Goal: Task Accomplishment & Management: Use online tool/utility

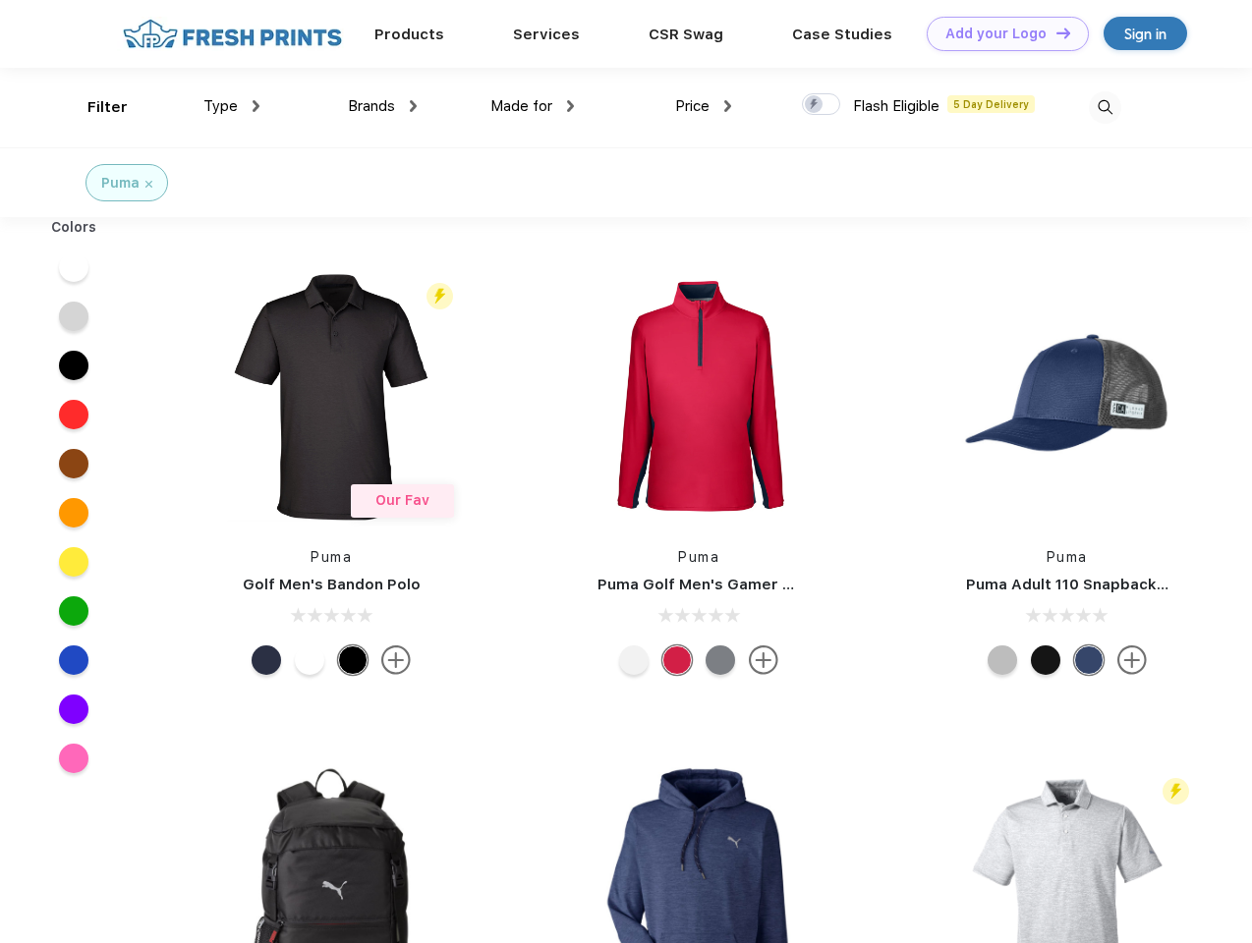
scroll to position [1, 0]
click at [1000, 33] on link "Add your Logo Design Tool" at bounding box center [1008, 34] width 162 height 34
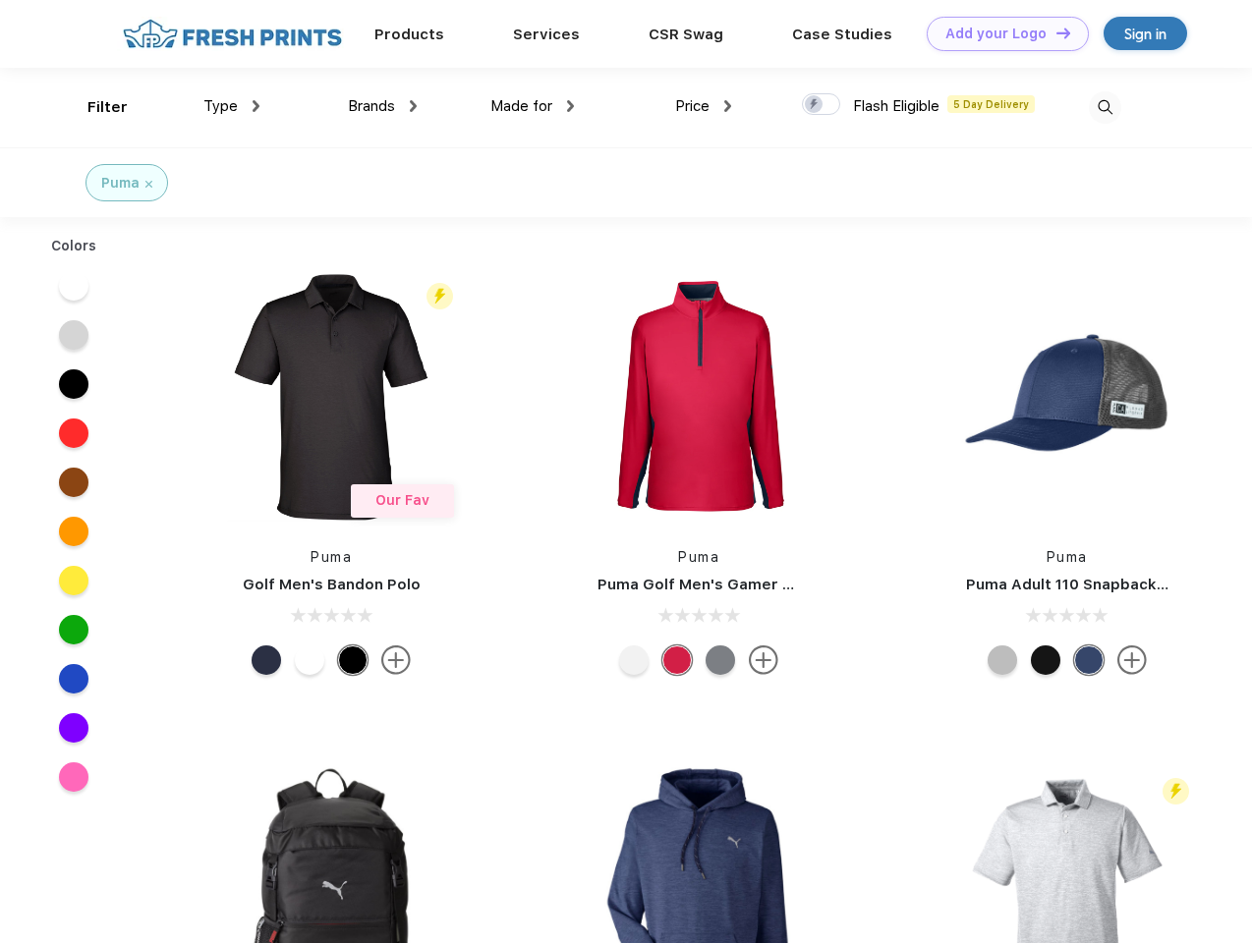
click at [0, 0] on div "Design Tool" at bounding box center [0, 0] width 0 height 0
click at [1054, 32] on link "Add your Logo Design Tool" at bounding box center [1008, 34] width 162 height 34
click at [94, 107] on div "Filter" at bounding box center [107, 107] width 40 height 23
click at [232, 106] on span "Type" at bounding box center [220, 106] width 34 height 18
click at [382, 106] on span "Brands" at bounding box center [371, 106] width 47 height 18
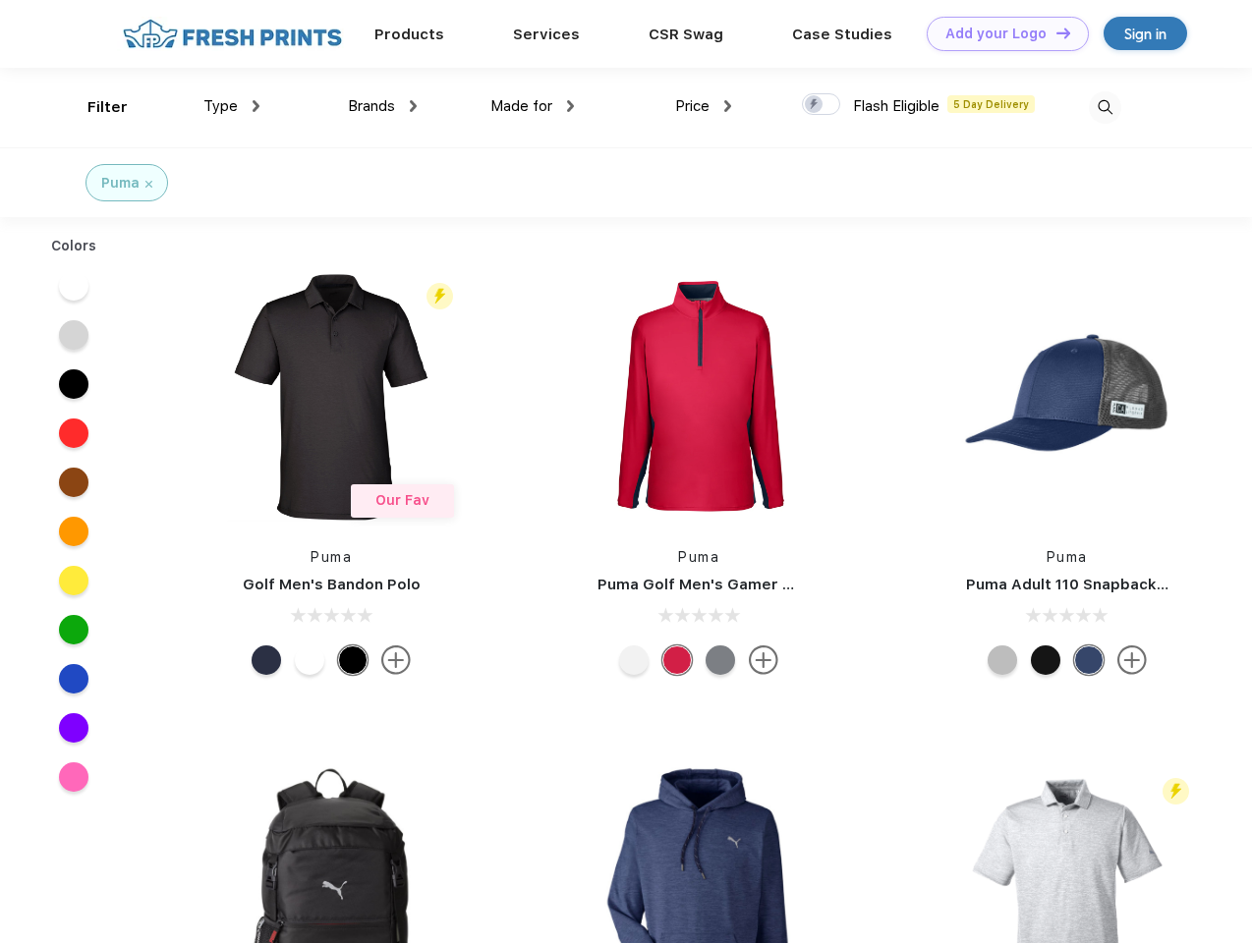
click at [533, 106] on span "Made for" at bounding box center [521, 106] width 62 height 18
click at [704, 106] on span "Price" at bounding box center [692, 106] width 34 height 18
click at [822, 105] on div at bounding box center [821, 104] width 38 height 22
click at [815, 105] on input "checkbox" at bounding box center [808, 98] width 13 height 13
click at [1105, 107] on img at bounding box center [1105, 107] width 32 height 32
